Goal: Task Accomplishment & Management: Use online tool/utility

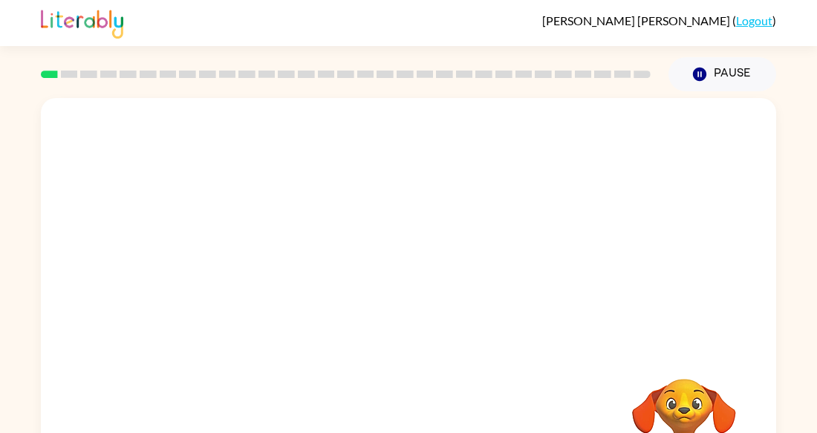
scroll to position [89, 0]
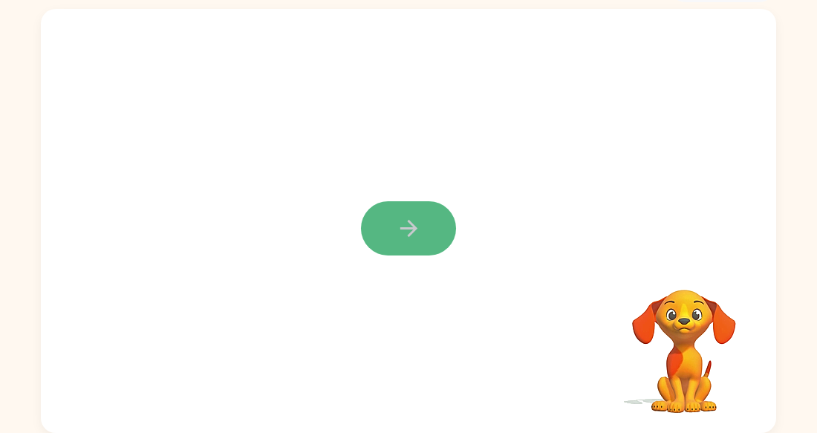
click at [378, 227] on button "button" at bounding box center [408, 228] width 95 height 54
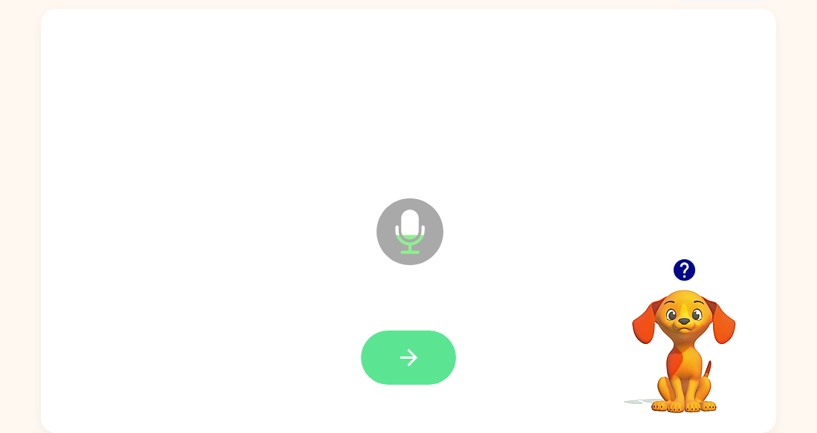
click at [425, 334] on button "button" at bounding box center [408, 357] width 95 height 54
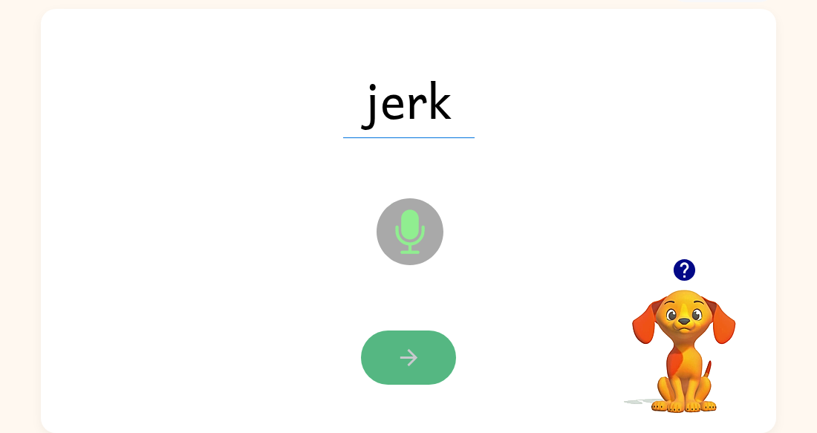
click at [397, 357] on icon "button" at bounding box center [409, 358] width 26 height 26
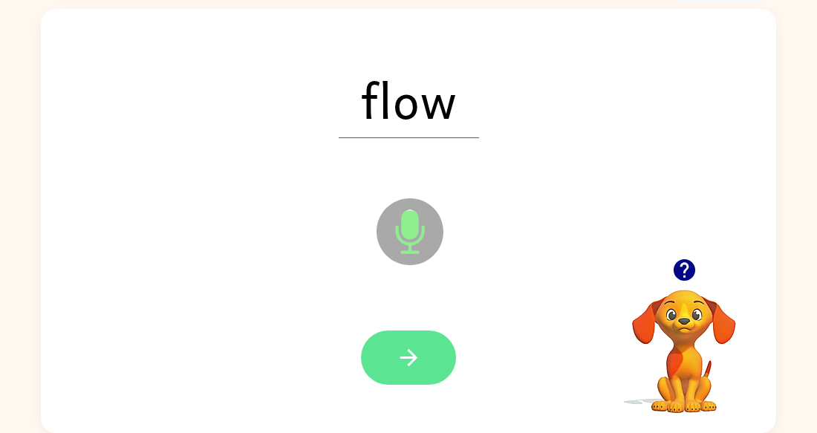
click at [408, 353] on icon "button" at bounding box center [409, 358] width 26 height 26
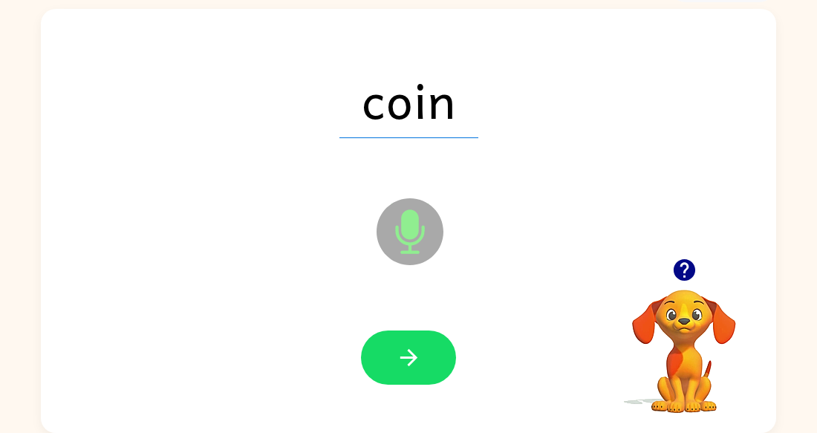
click at [408, 353] on icon "button" at bounding box center [409, 358] width 26 height 26
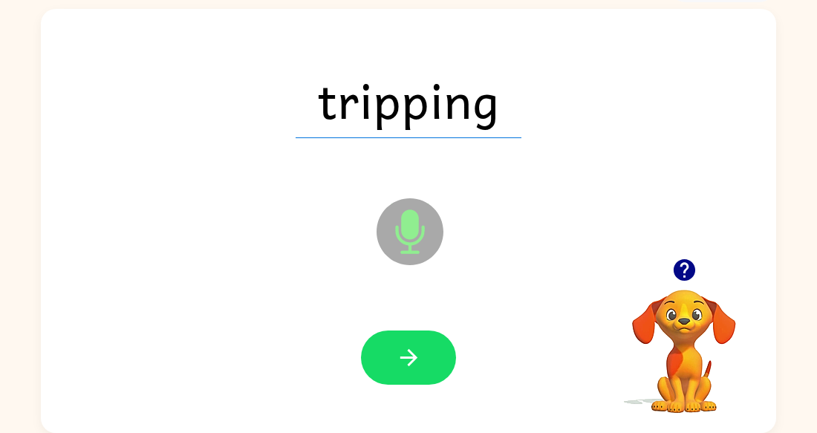
click at [408, 353] on icon "button" at bounding box center [409, 358] width 26 height 26
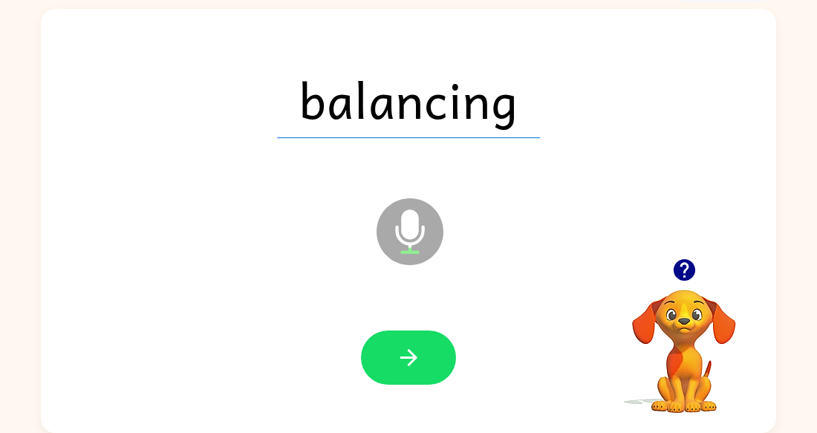
click at [408, 353] on icon "button" at bounding box center [409, 358] width 26 height 26
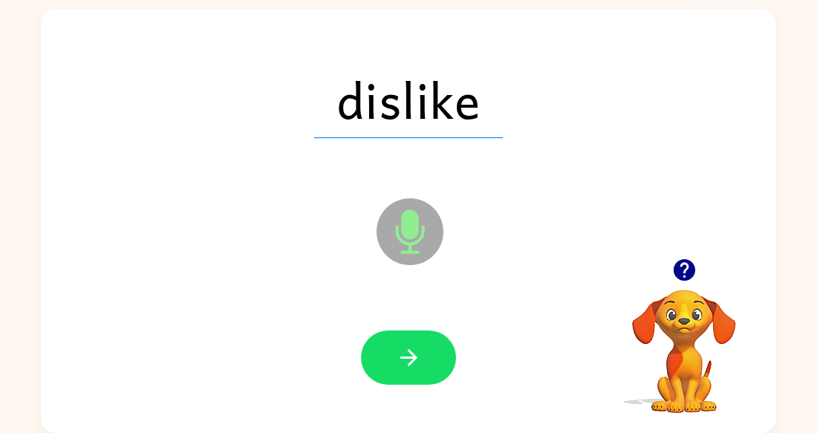
click at [408, 353] on icon "button" at bounding box center [409, 358] width 26 height 26
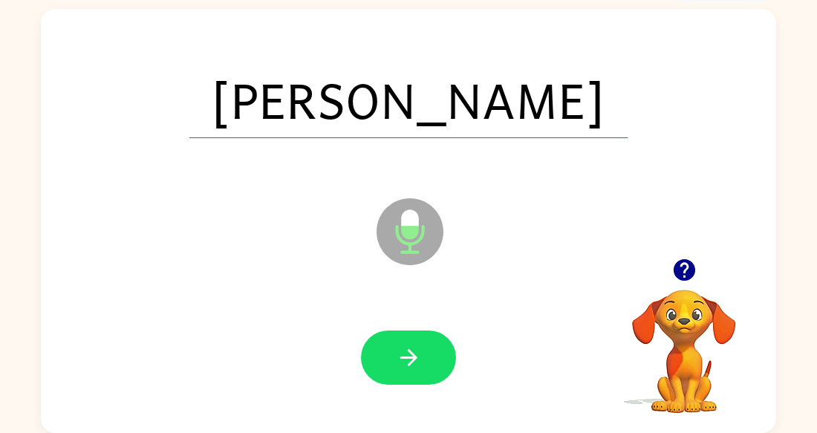
click at [408, 353] on icon "button" at bounding box center [409, 358] width 26 height 26
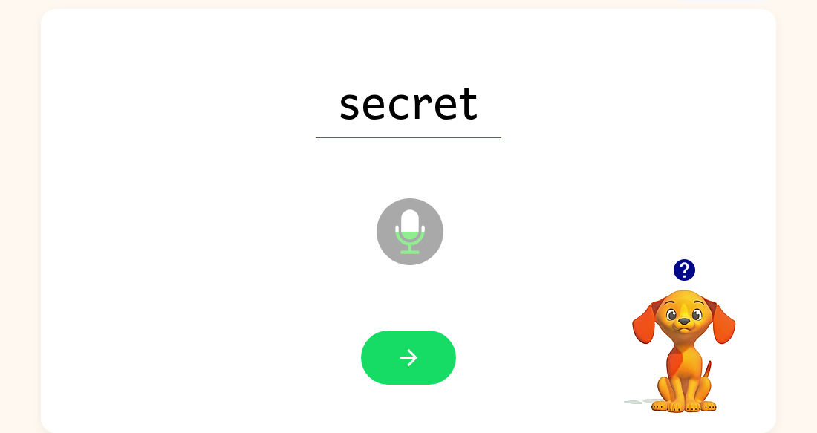
click at [408, 353] on icon "button" at bounding box center [409, 358] width 26 height 26
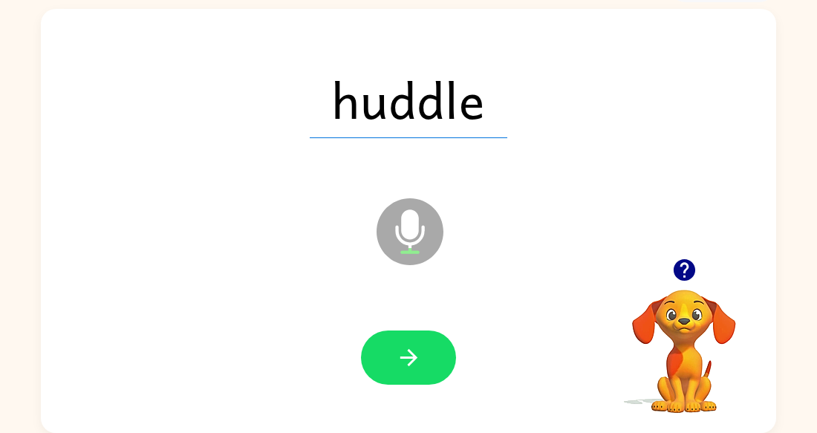
click at [408, 353] on icon "button" at bounding box center [409, 358] width 26 height 26
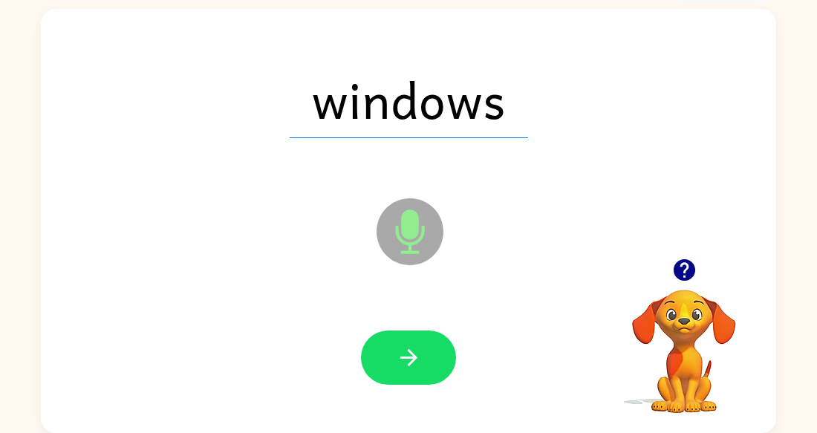
click at [408, 353] on icon "button" at bounding box center [409, 358] width 26 height 26
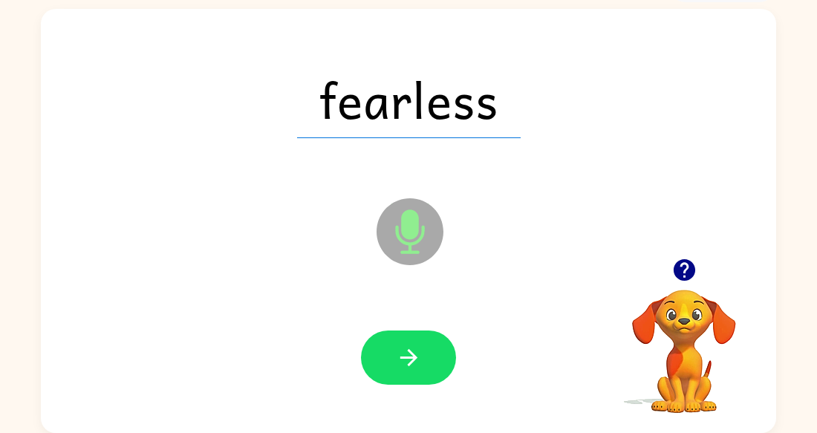
click at [408, 353] on icon "button" at bounding box center [409, 358] width 26 height 26
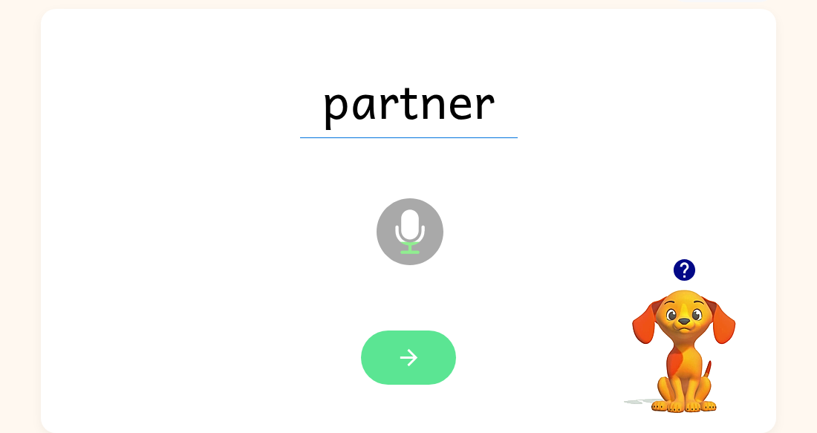
click at [396, 337] on button "button" at bounding box center [408, 357] width 95 height 54
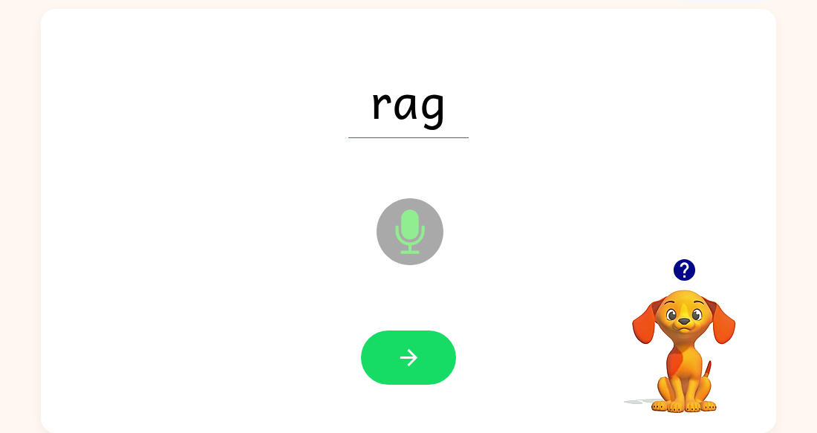
click at [396, 337] on button "button" at bounding box center [408, 357] width 95 height 54
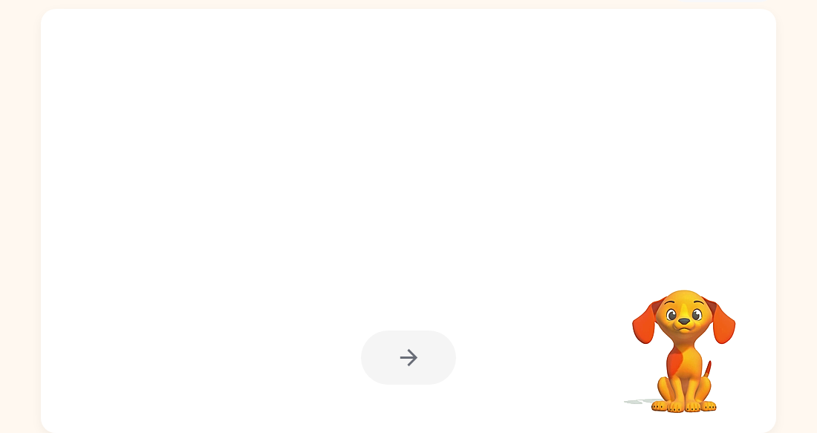
click at [396, 337] on div at bounding box center [408, 357] width 95 height 54
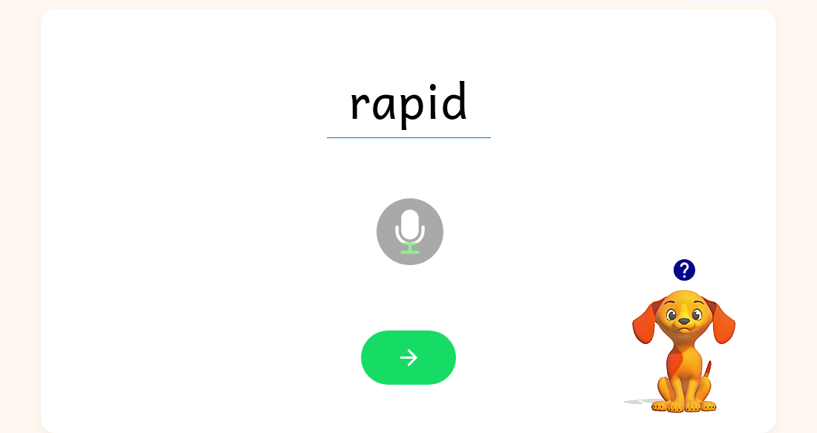
click at [396, 337] on button "button" at bounding box center [408, 357] width 95 height 54
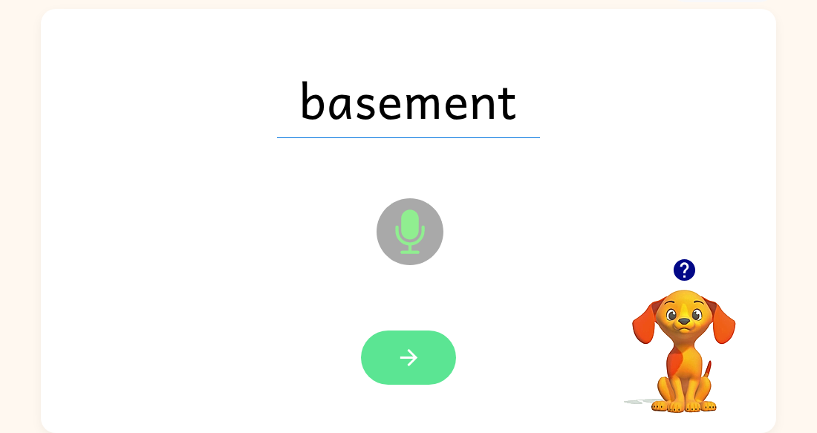
click at [397, 339] on button "button" at bounding box center [408, 357] width 95 height 54
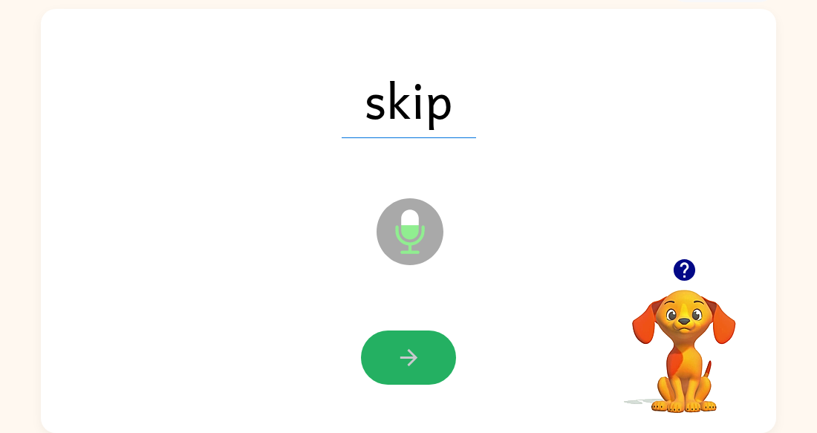
click at [397, 339] on button "button" at bounding box center [408, 357] width 95 height 54
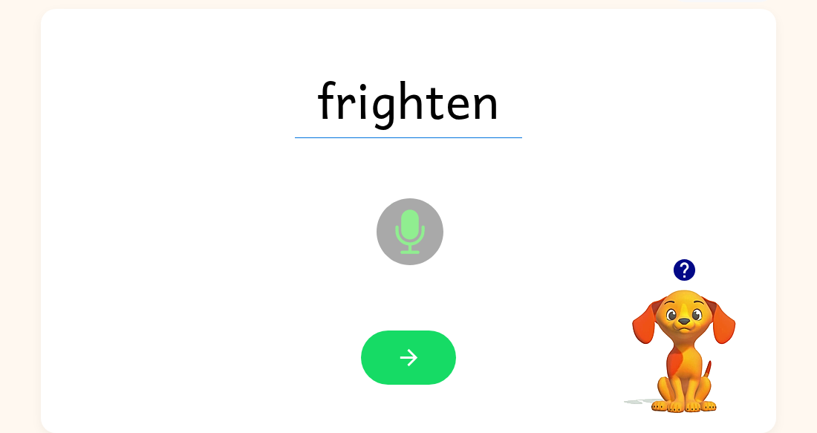
click at [397, 339] on button "button" at bounding box center [408, 357] width 95 height 54
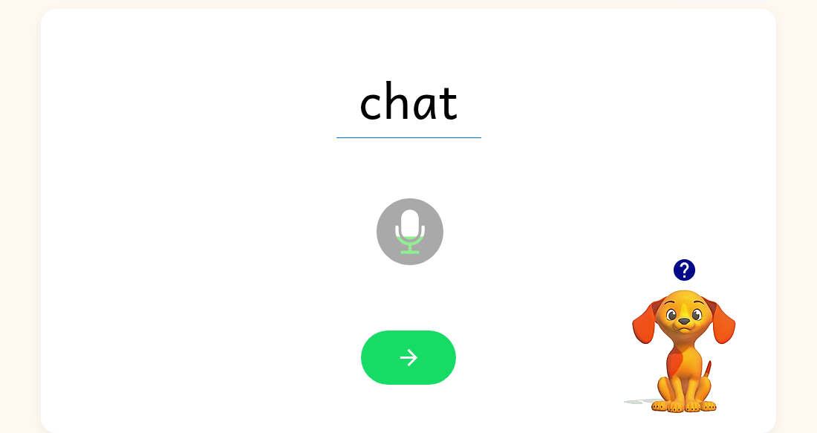
click at [397, 339] on button "button" at bounding box center [408, 357] width 95 height 54
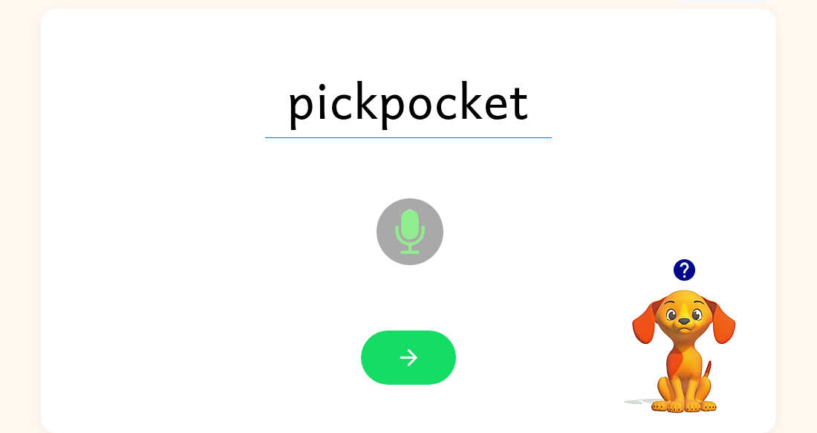
click at [397, 339] on button "button" at bounding box center [408, 357] width 95 height 54
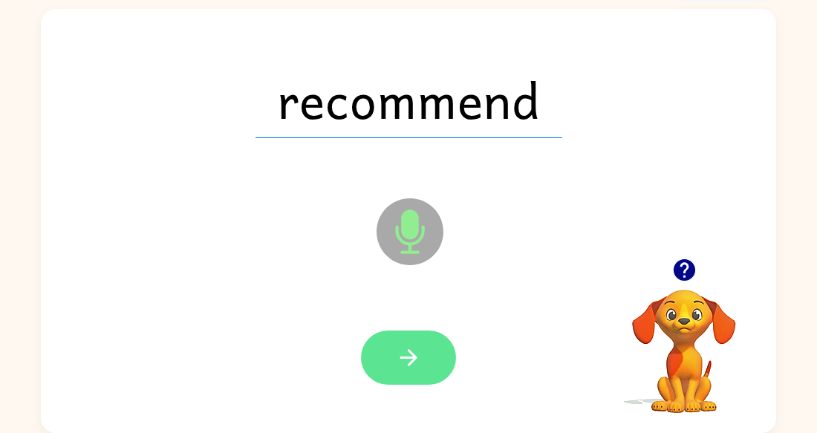
click at [413, 353] on icon "button" at bounding box center [409, 358] width 26 height 26
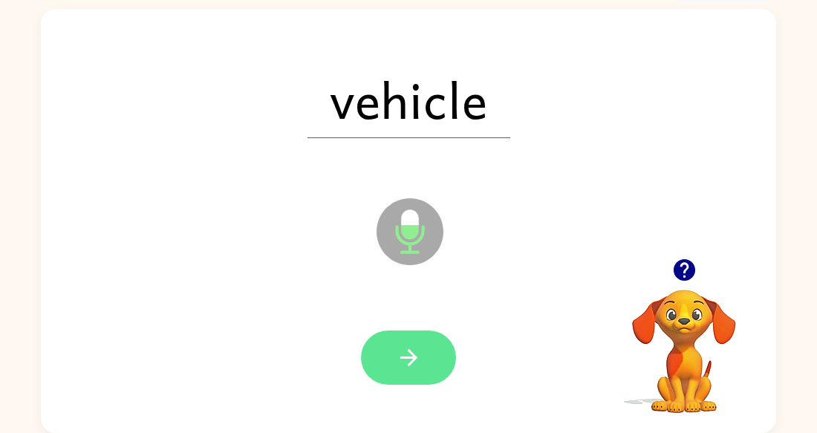
click at [402, 359] on icon "button" at bounding box center [409, 358] width 26 height 26
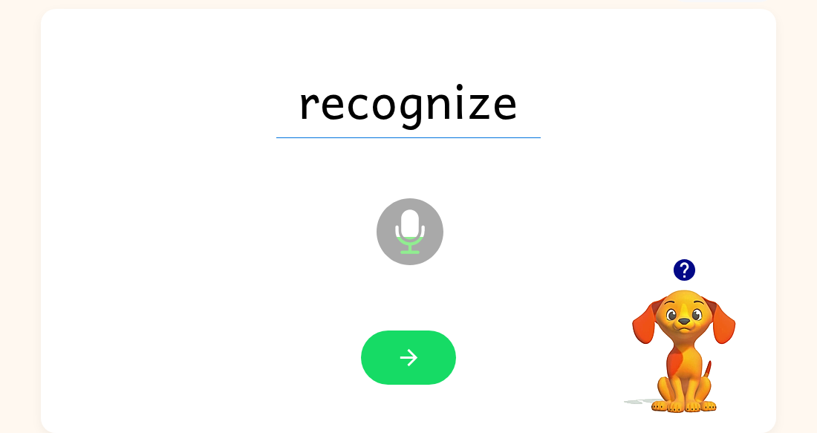
click at [402, 359] on icon "button" at bounding box center [409, 358] width 26 height 26
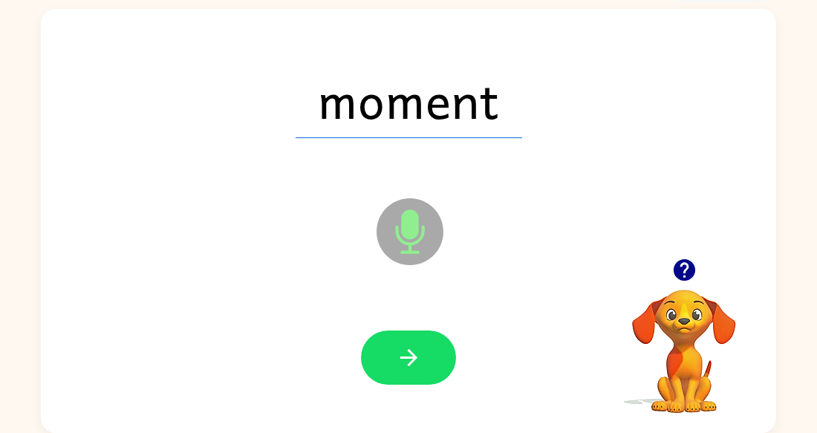
click at [402, 359] on icon "button" at bounding box center [409, 358] width 26 height 26
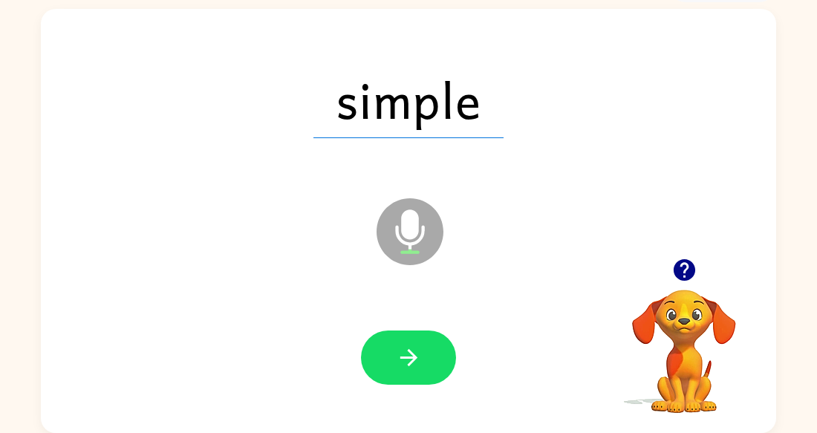
click at [402, 359] on icon "button" at bounding box center [409, 358] width 26 height 26
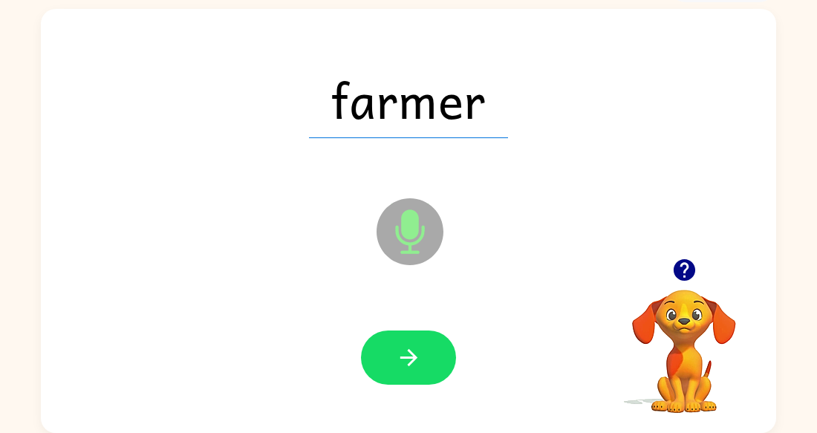
click at [402, 359] on icon "button" at bounding box center [409, 358] width 26 height 26
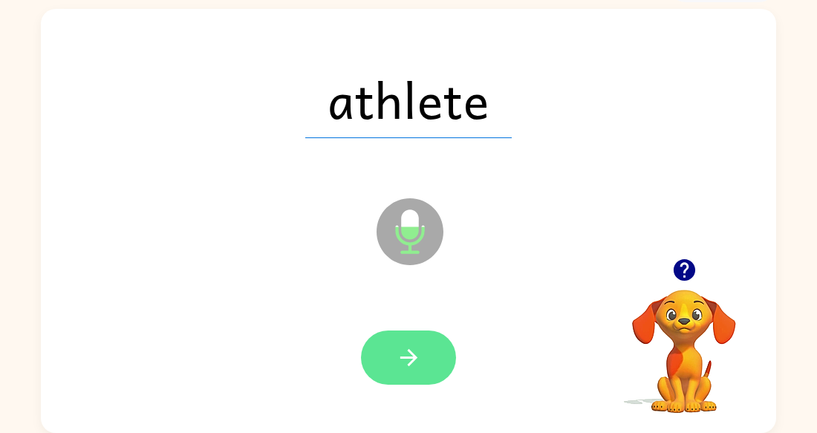
click at [432, 358] on button "button" at bounding box center [408, 357] width 95 height 54
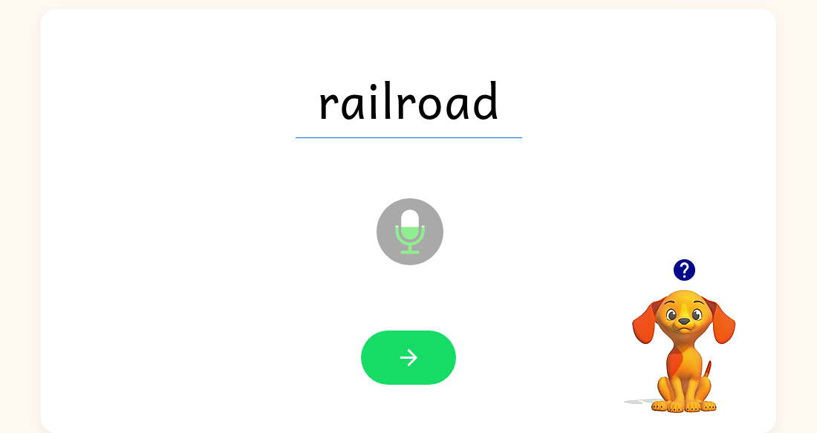
scroll to position [85, 0]
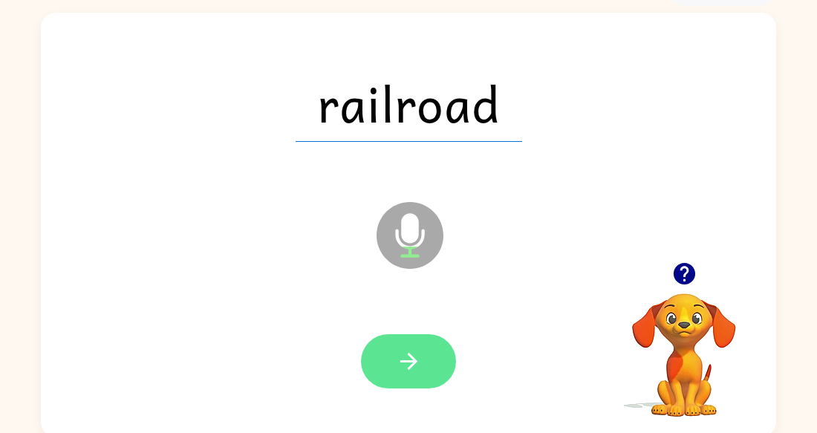
click at [374, 359] on button "button" at bounding box center [408, 361] width 95 height 54
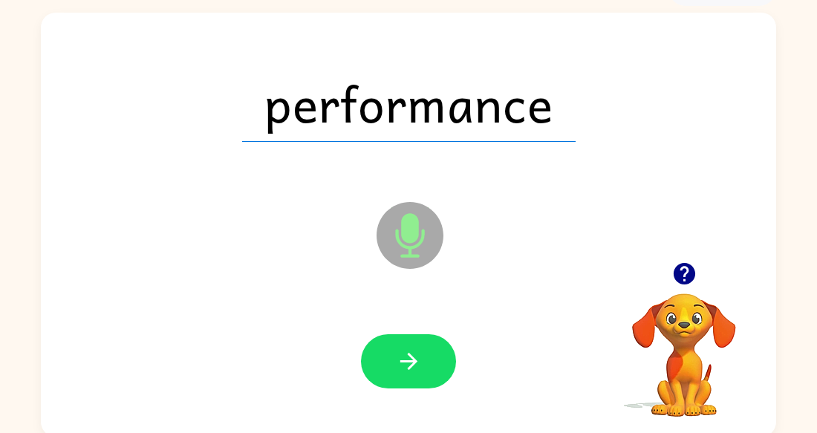
click at [407, 252] on icon at bounding box center [409, 235] width 67 height 67
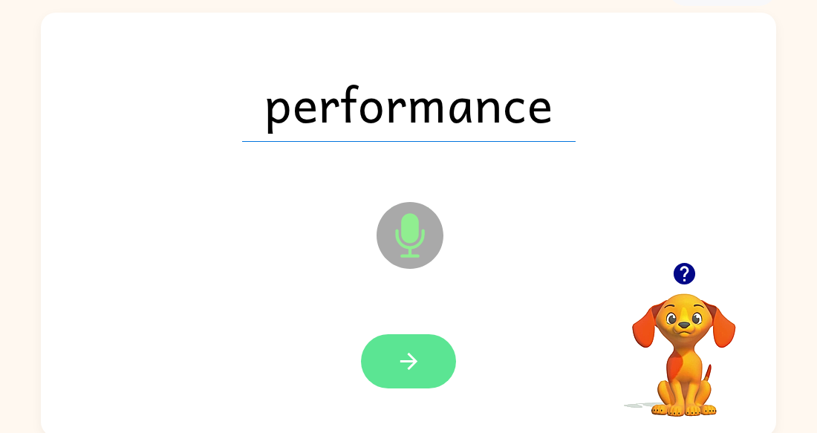
click at [424, 372] on button "button" at bounding box center [408, 361] width 95 height 54
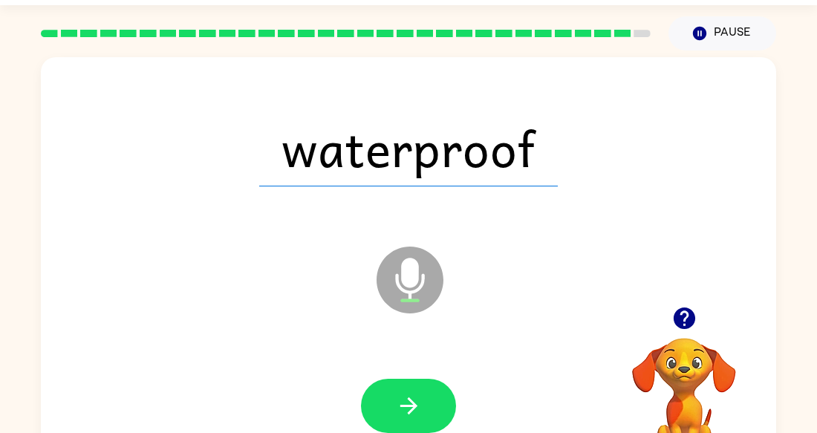
scroll to position [50, 0]
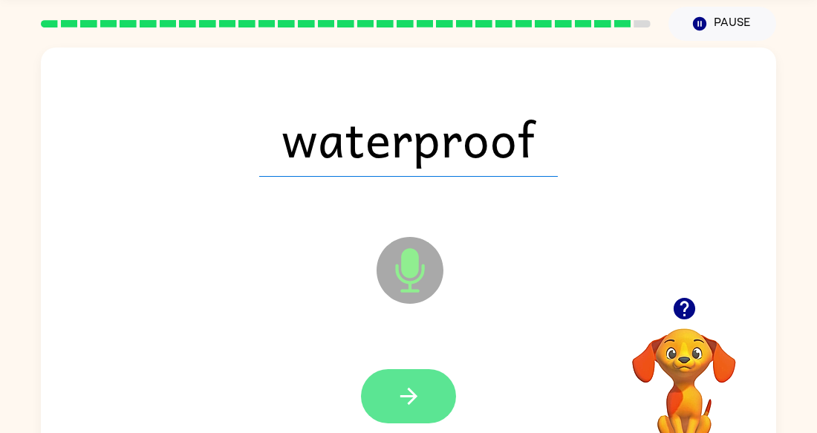
click at [436, 391] on button "button" at bounding box center [408, 396] width 95 height 54
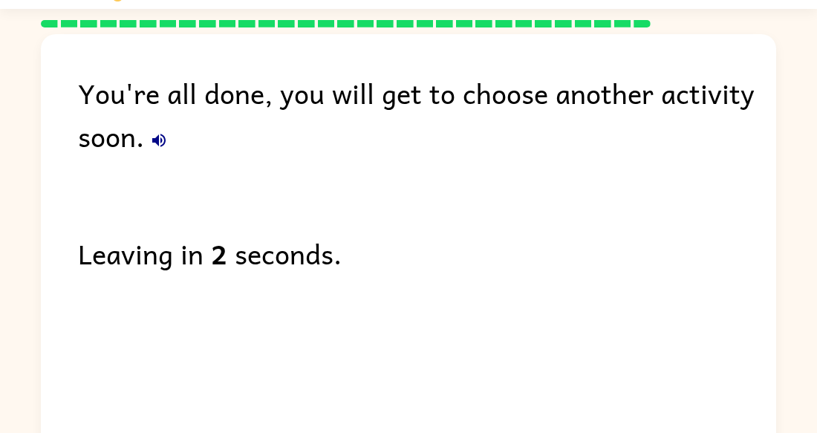
scroll to position [0, 0]
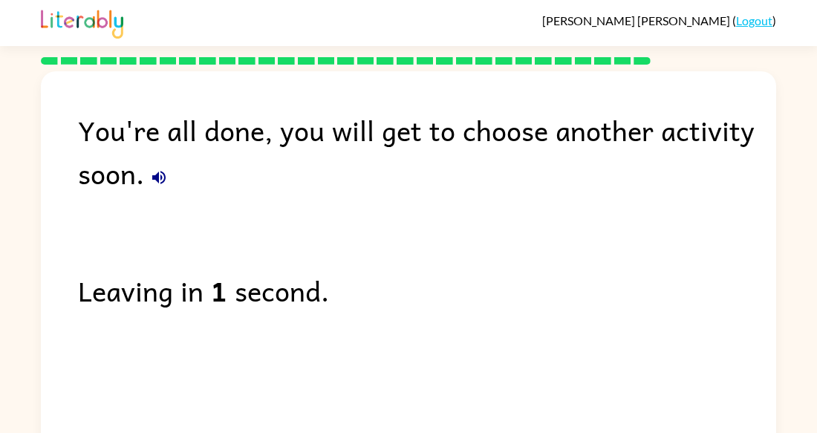
click at [745, 19] on link "Logout" at bounding box center [754, 20] width 36 height 14
